Goal: Task Accomplishment & Management: Use online tool/utility

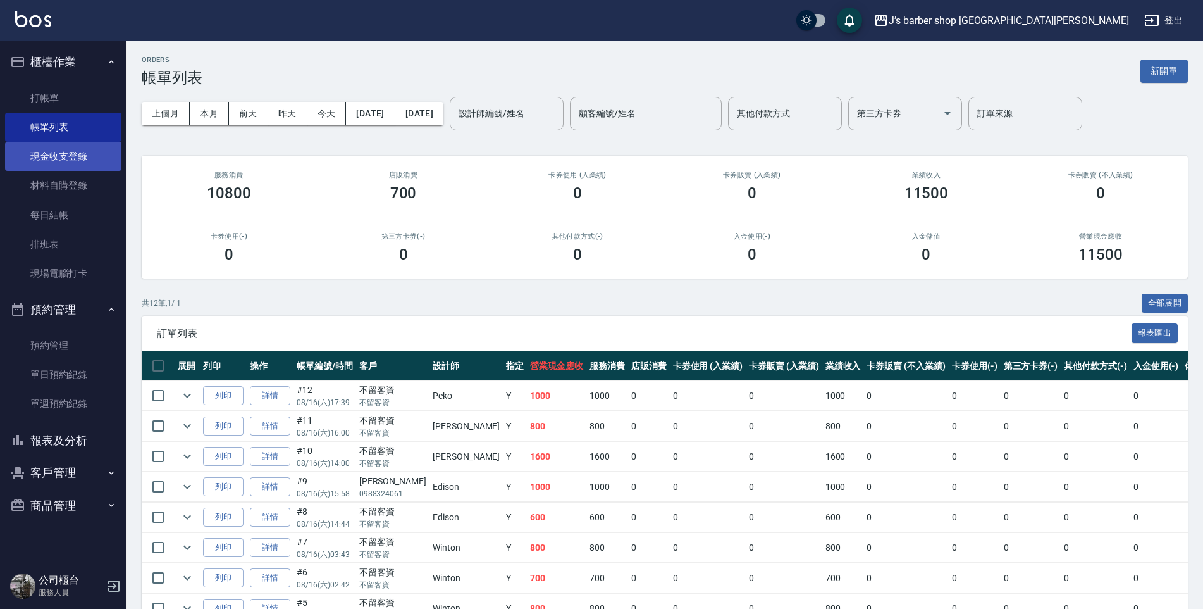
click at [80, 160] on link "現金收支登錄" at bounding box center [63, 156] width 116 height 29
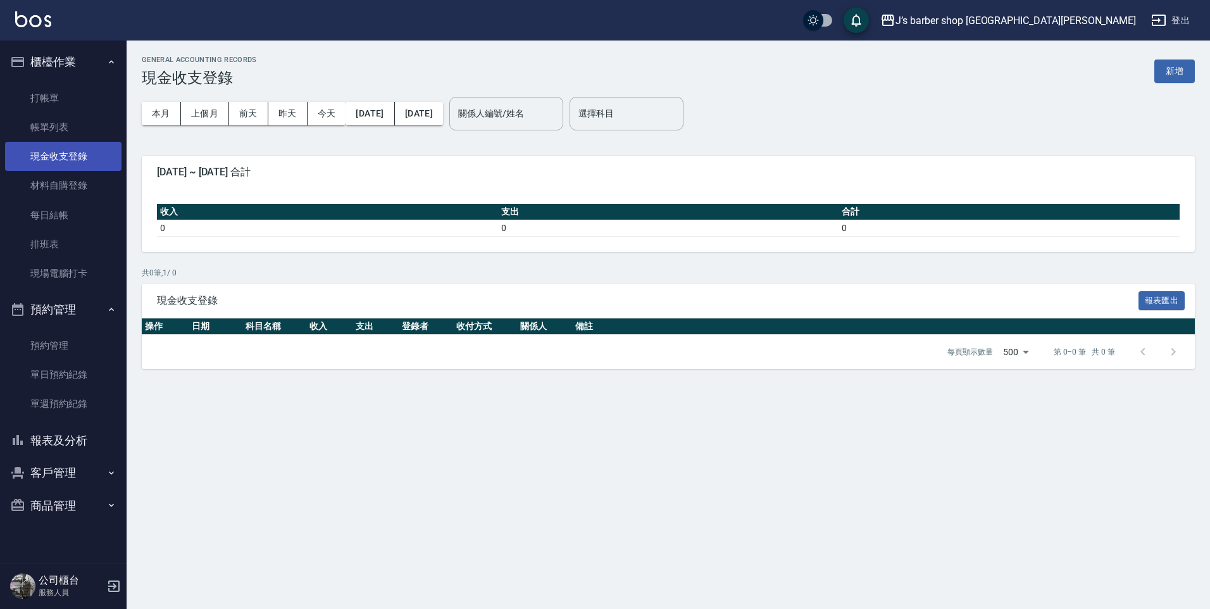
click at [90, 144] on link "現金收支登錄" at bounding box center [63, 156] width 116 height 29
click at [95, 135] on link "帳單列表" at bounding box center [63, 127] width 116 height 29
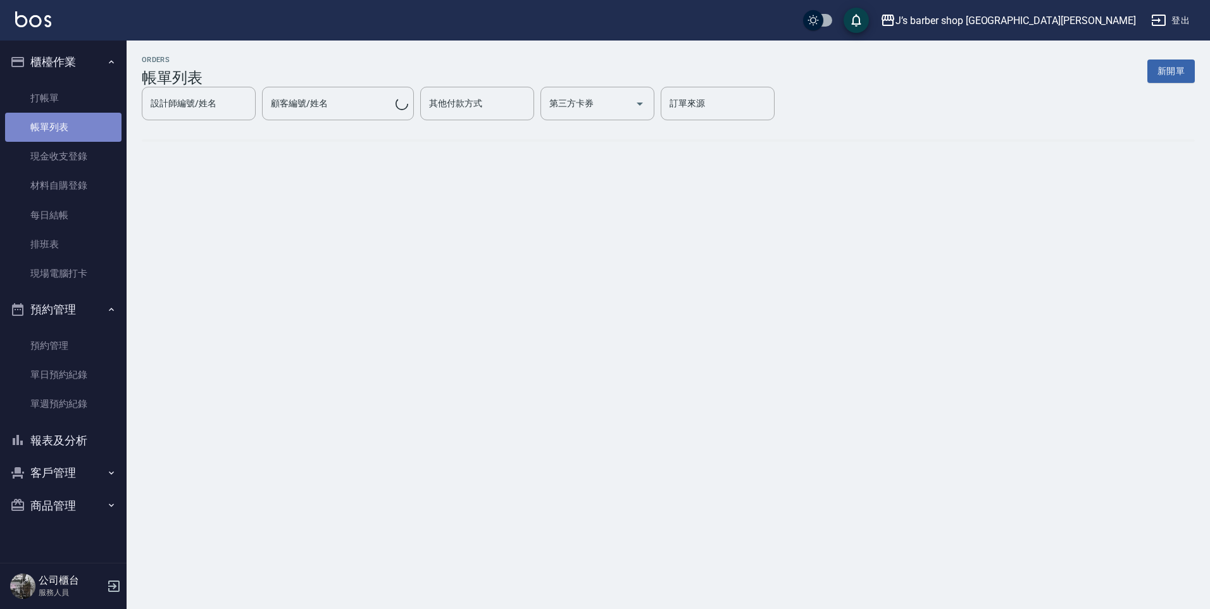
click at [106, 118] on link "帳單列表" at bounding box center [63, 127] width 116 height 29
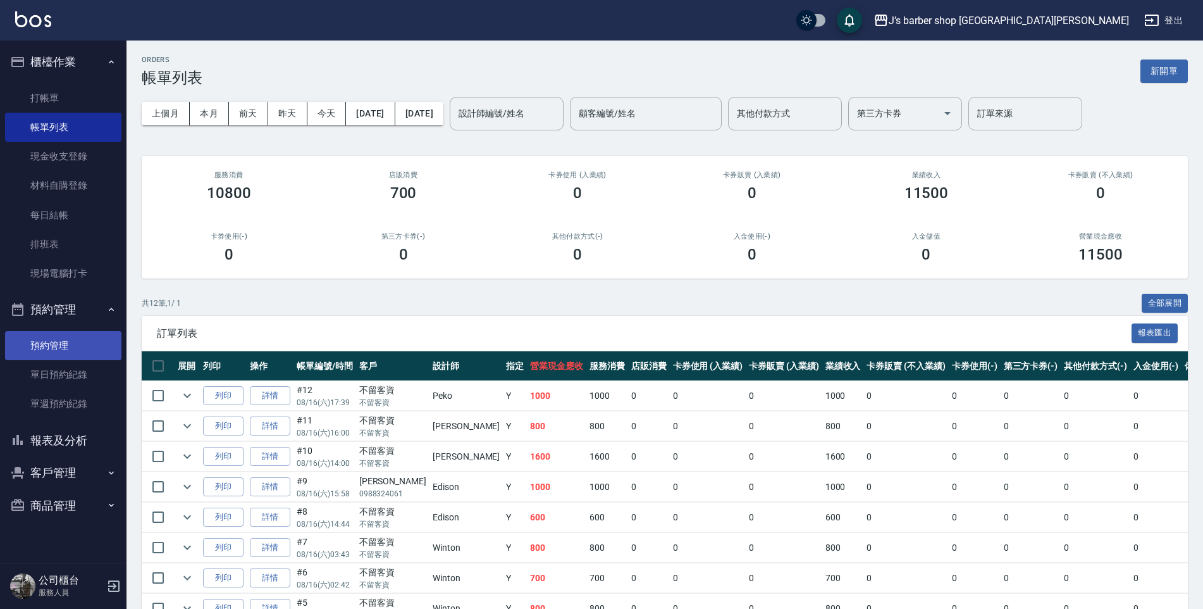
click at [87, 340] on link "預約管理" at bounding box center [63, 345] width 116 height 29
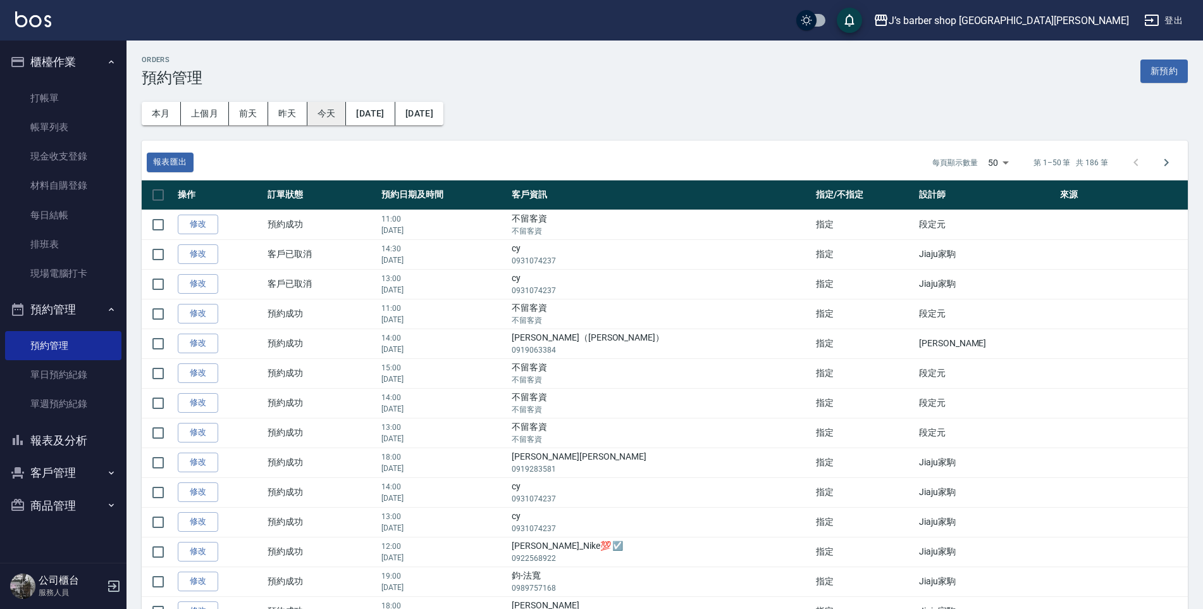
click at [337, 125] on button "今天" at bounding box center [326, 113] width 39 height 23
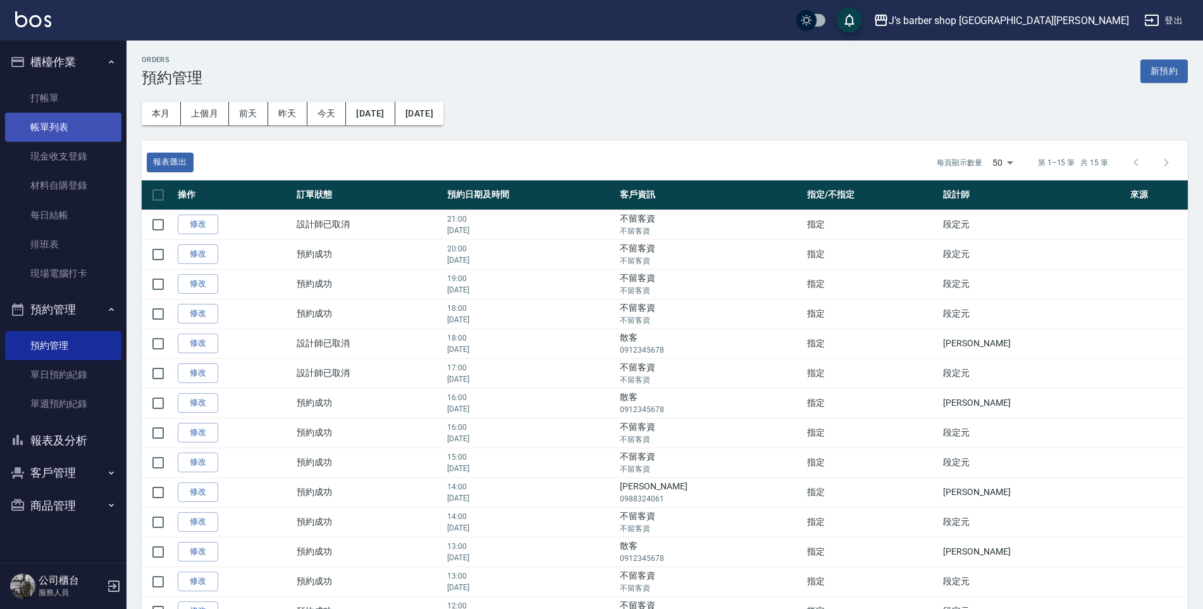
click at [82, 139] on link "帳單列表" at bounding box center [63, 127] width 116 height 29
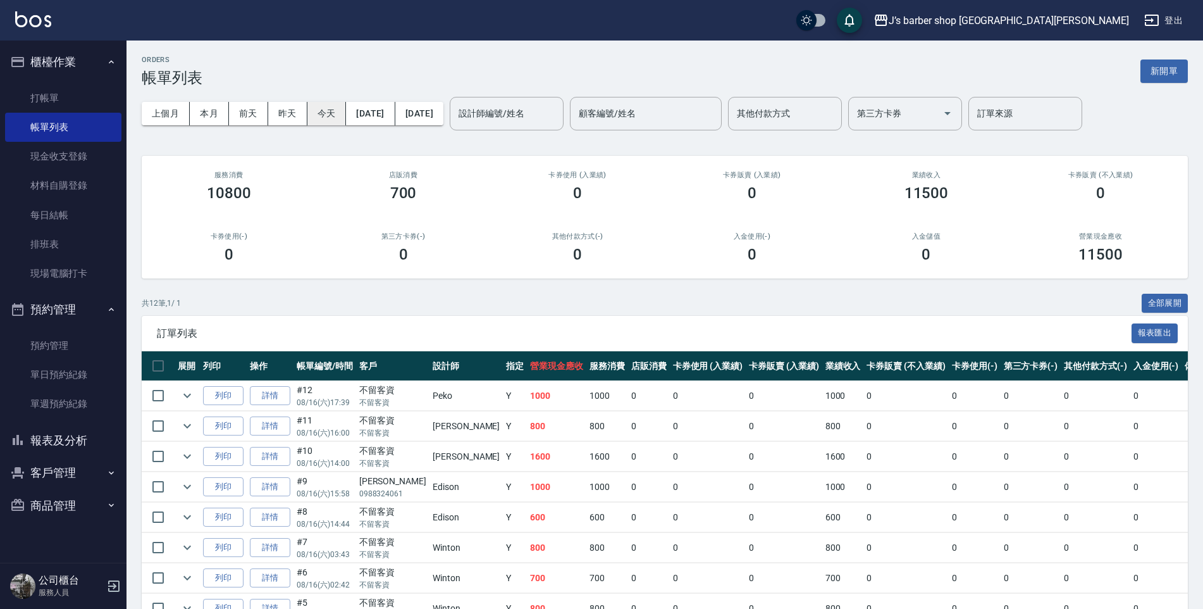
click at [321, 113] on button "今天" at bounding box center [326, 113] width 39 height 23
click at [558, 120] on input "設計師編號/姓名" at bounding box center [506, 113] width 102 height 22
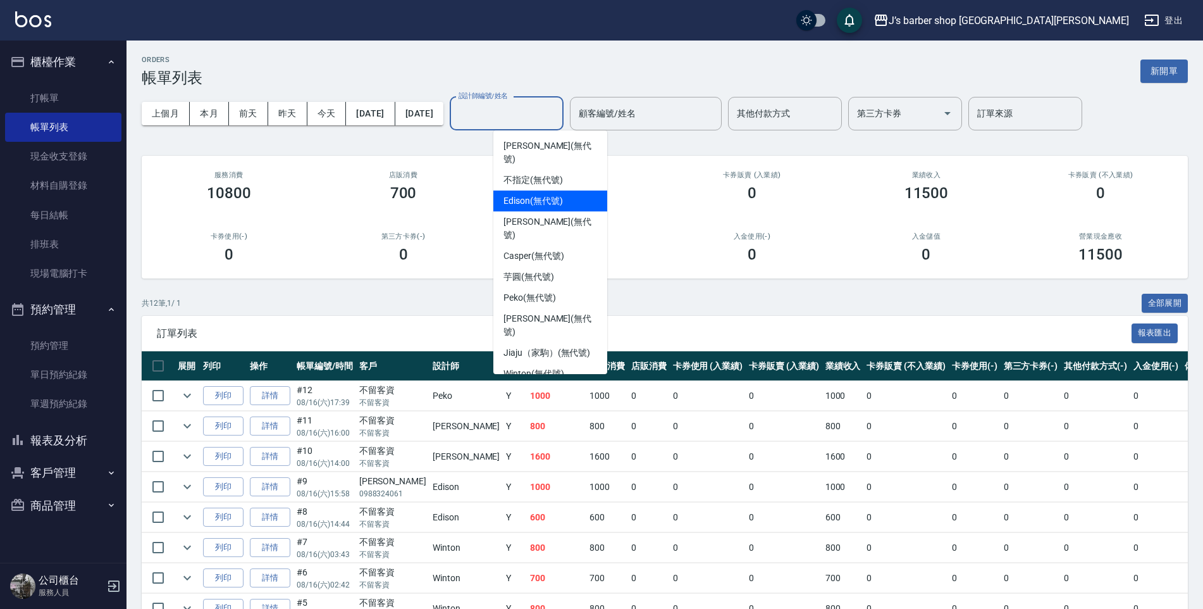
click at [535, 190] on div "Edison (無代號)" at bounding box center [550, 200] width 114 height 21
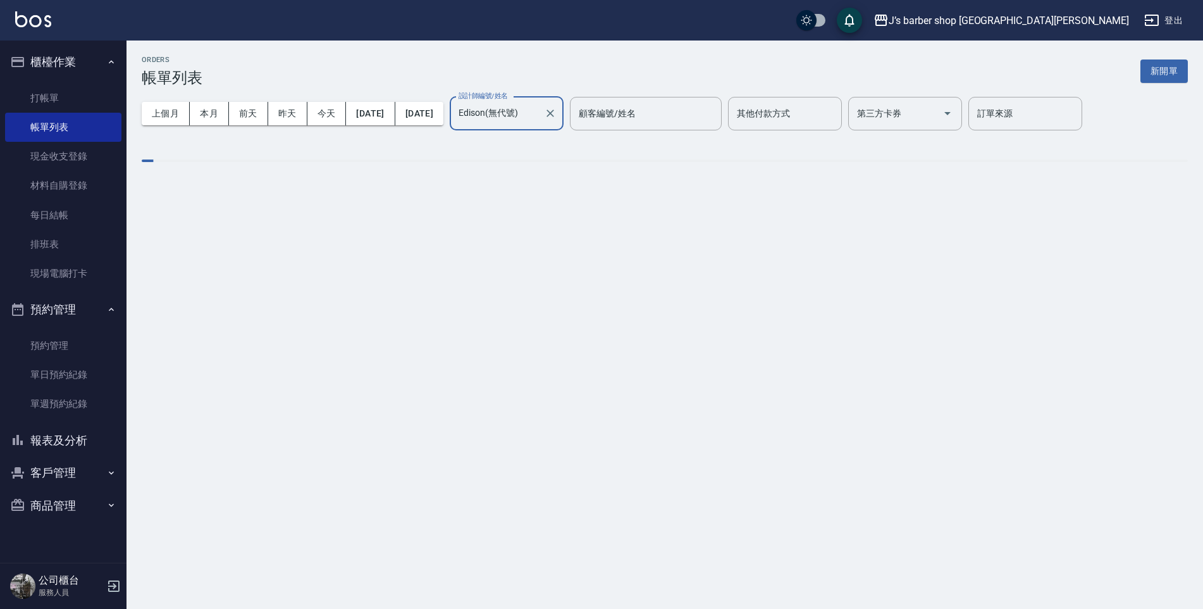
type input "Edison(無代號)"
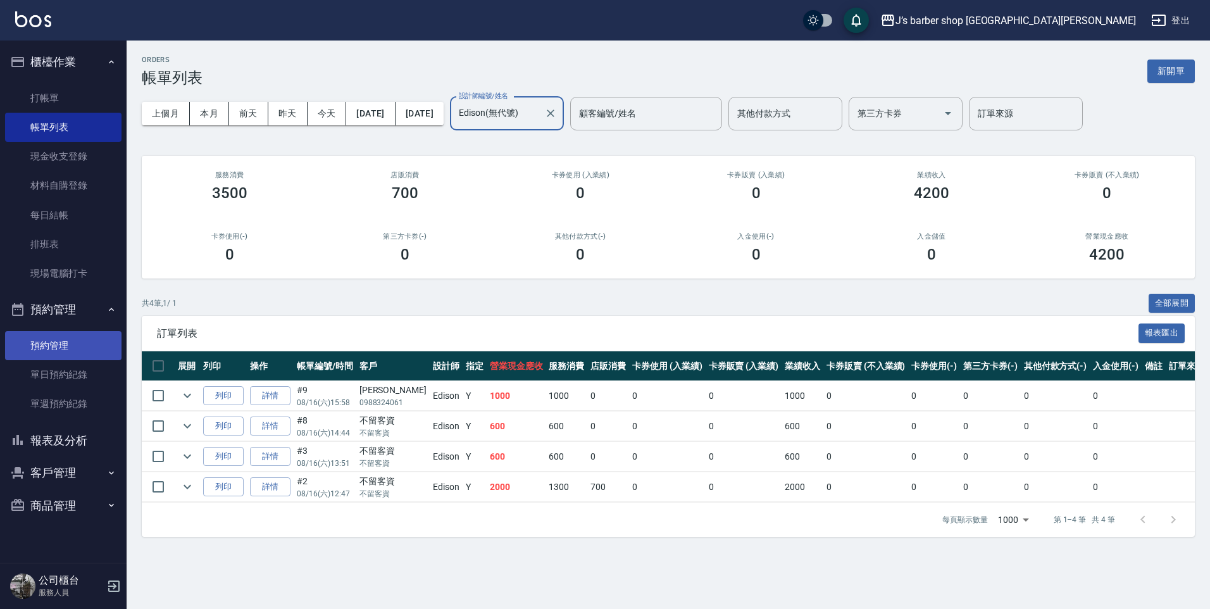
drag, startPoint x: 38, startPoint y: 337, endPoint x: 54, endPoint y: 331, distance: 17.0
click at [37, 338] on link "預約管理" at bounding box center [63, 345] width 116 height 29
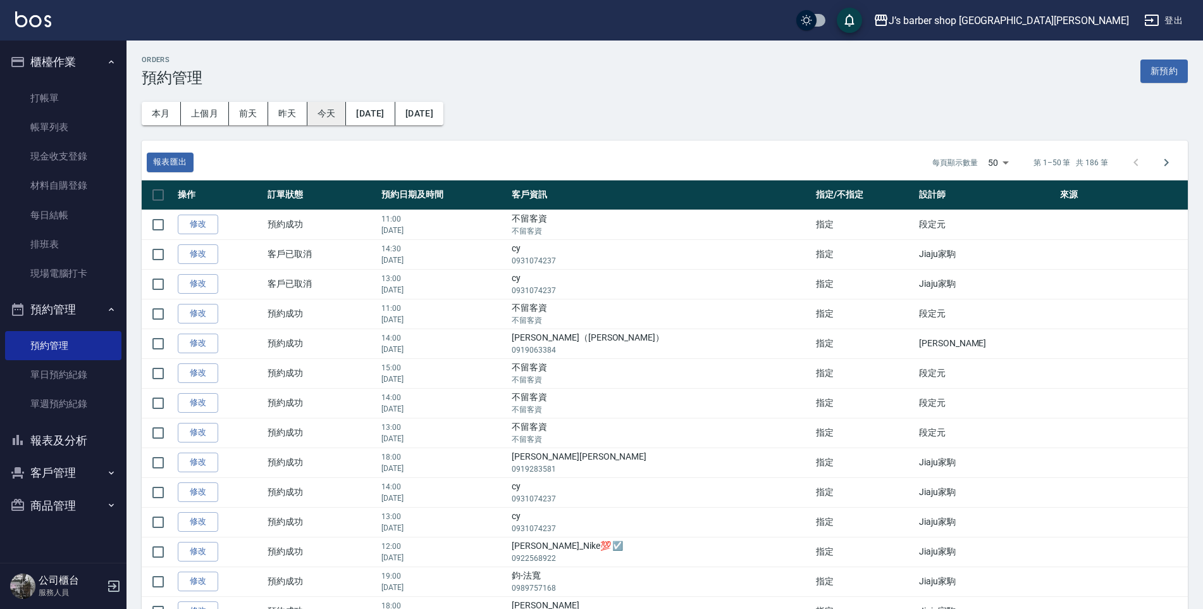
click at [328, 109] on button "今天" at bounding box center [326, 113] width 39 height 23
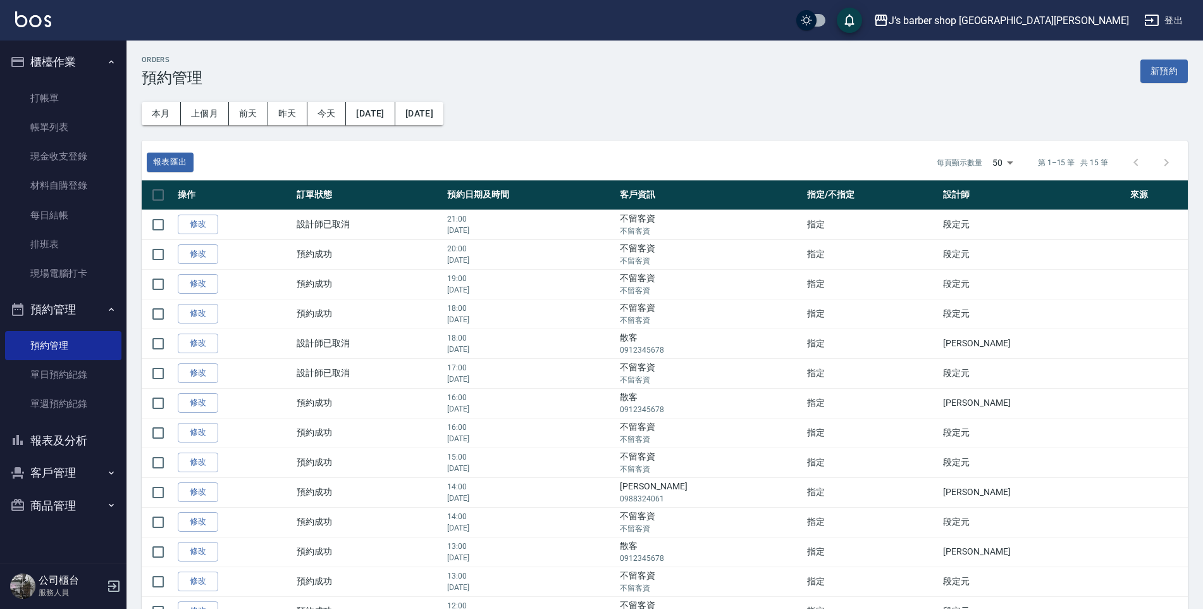
click at [58, 459] on button "客戶管理" at bounding box center [63, 472] width 116 height 33
click at [67, 447] on button "報表及分析" at bounding box center [63, 440] width 116 height 33
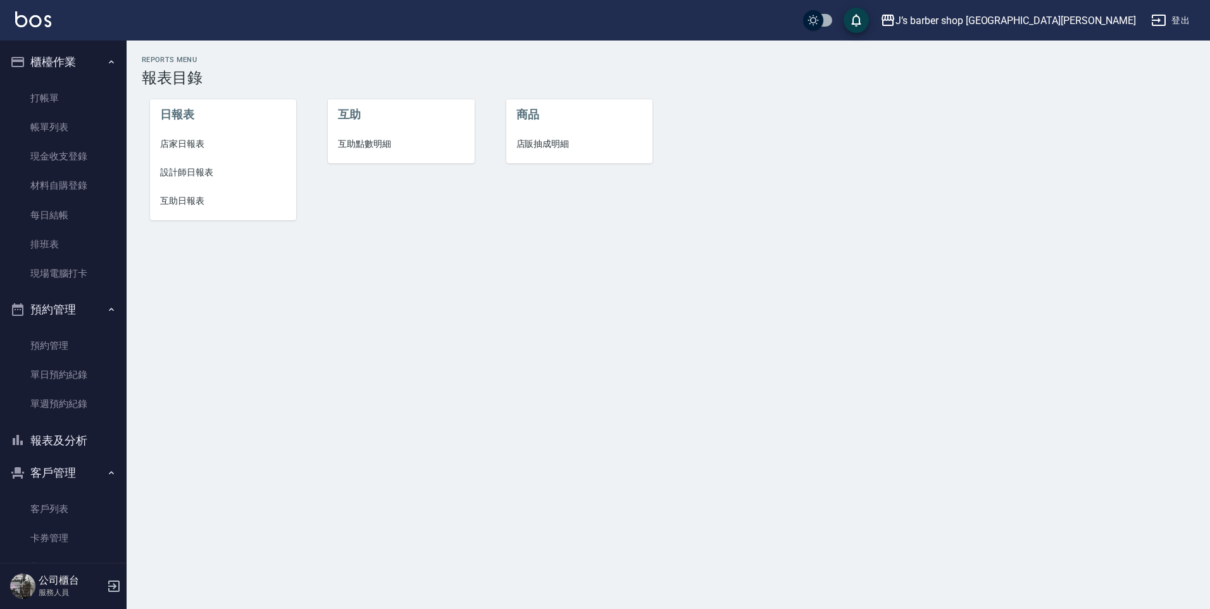
click at [183, 168] on span "設計師日報表" at bounding box center [223, 172] width 127 height 13
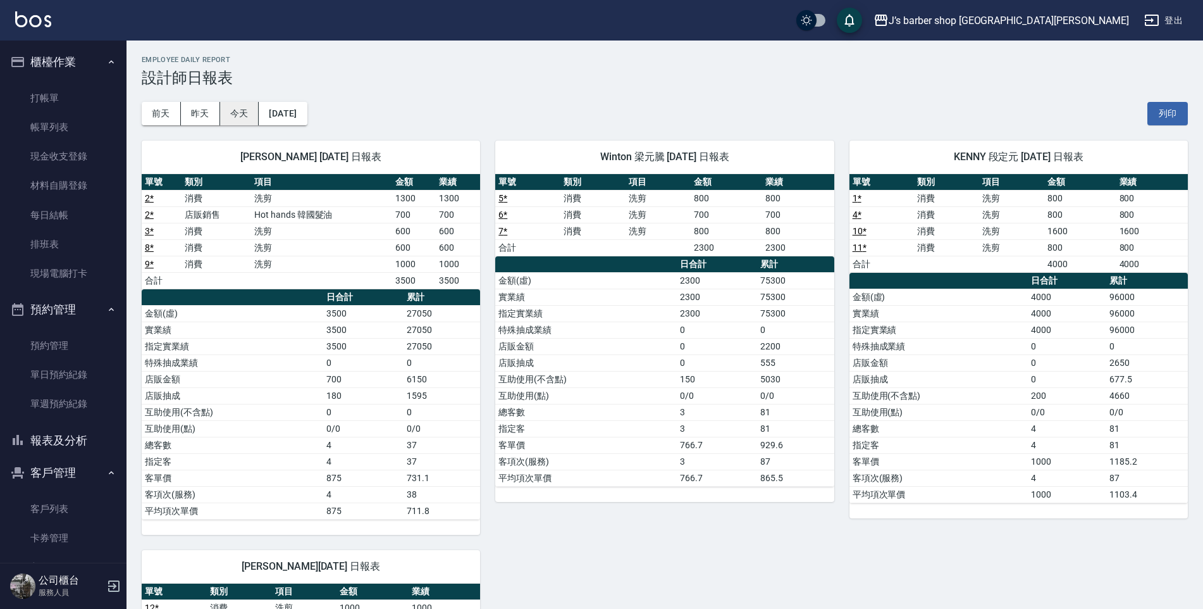
click at [239, 115] on button "今天" at bounding box center [239, 113] width 39 height 23
click at [59, 82] on ul "打帳單 帳單列表 現金收支登錄 材料自購登錄 每日結帳 排班表 現場電腦打卡" at bounding box center [63, 185] width 116 height 215
click at [59, 87] on link "打帳單" at bounding box center [63, 98] width 116 height 29
